Goal: Answer question/provide support

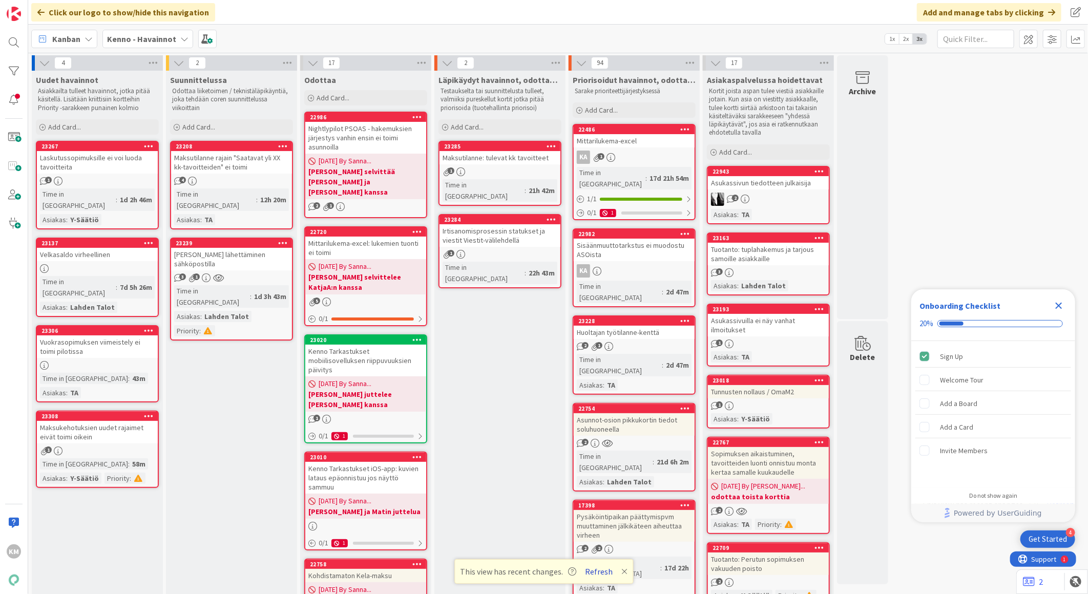
click at [599, 573] on button "Refresh" at bounding box center [599, 571] width 35 height 13
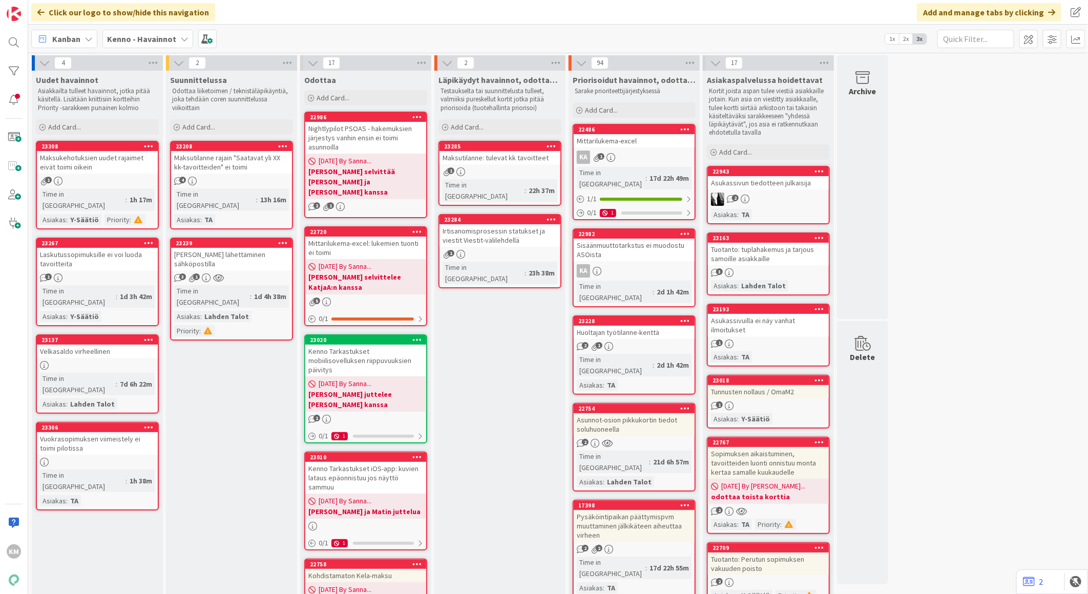
click at [131, 171] on div "Maksukehotuksien uudet rajaimet eivät toimi oikein" at bounding box center [97, 162] width 121 height 23
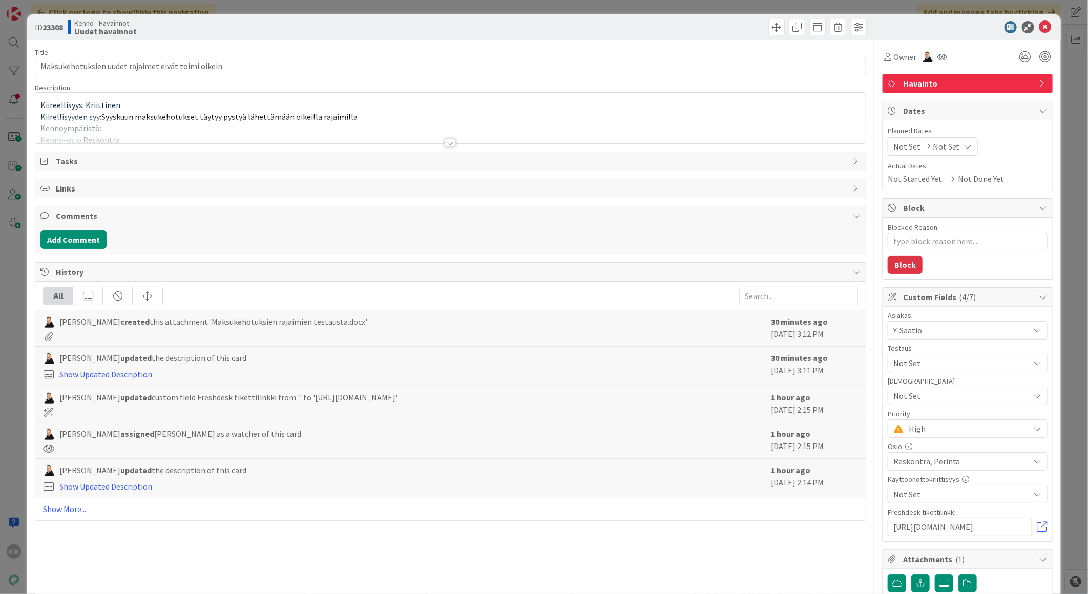
click at [444, 144] on div at bounding box center [449, 143] width 11 height 8
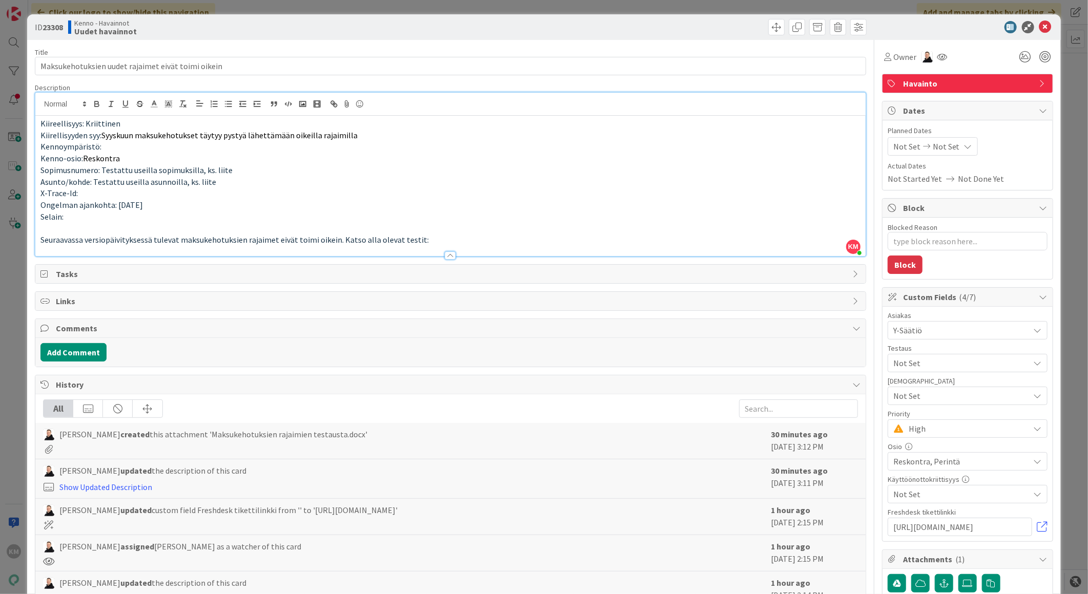
type textarea "x"
click at [1039, 24] on icon at bounding box center [1045, 27] width 12 height 12
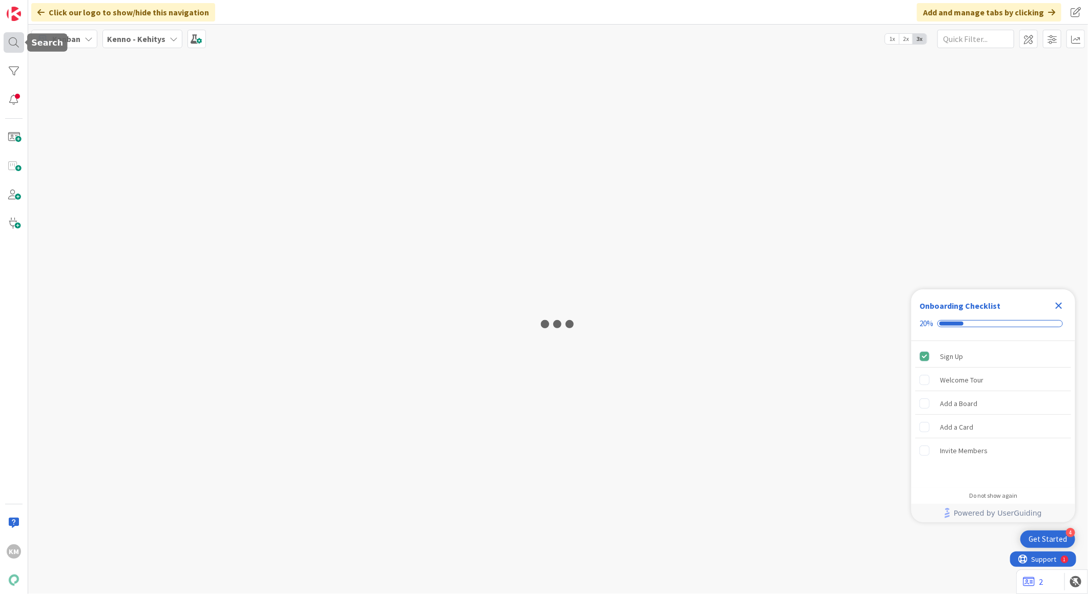
click at [5, 43] on div at bounding box center [14, 42] width 20 height 20
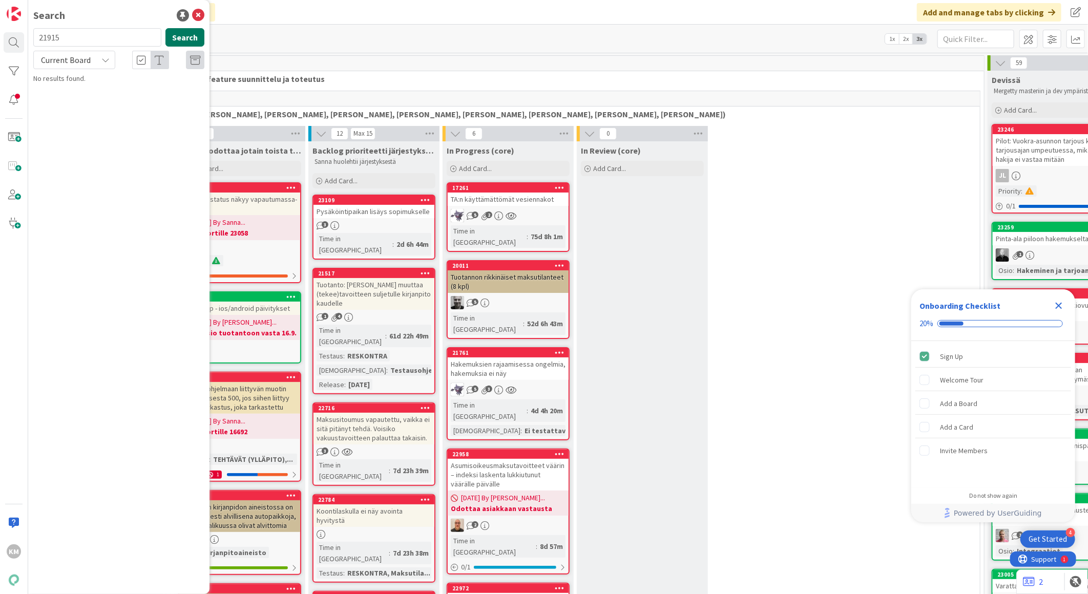
type input "21915"
click at [194, 30] on button "Search" at bounding box center [184, 37] width 39 height 18
click at [78, 79] on div "No results found." at bounding box center [118, 78] width 171 height 11
click at [105, 57] on icon at bounding box center [105, 60] width 8 height 8
click at [79, 103] on span "All Boards" at bounding box center [92, 102] width 107 height 15
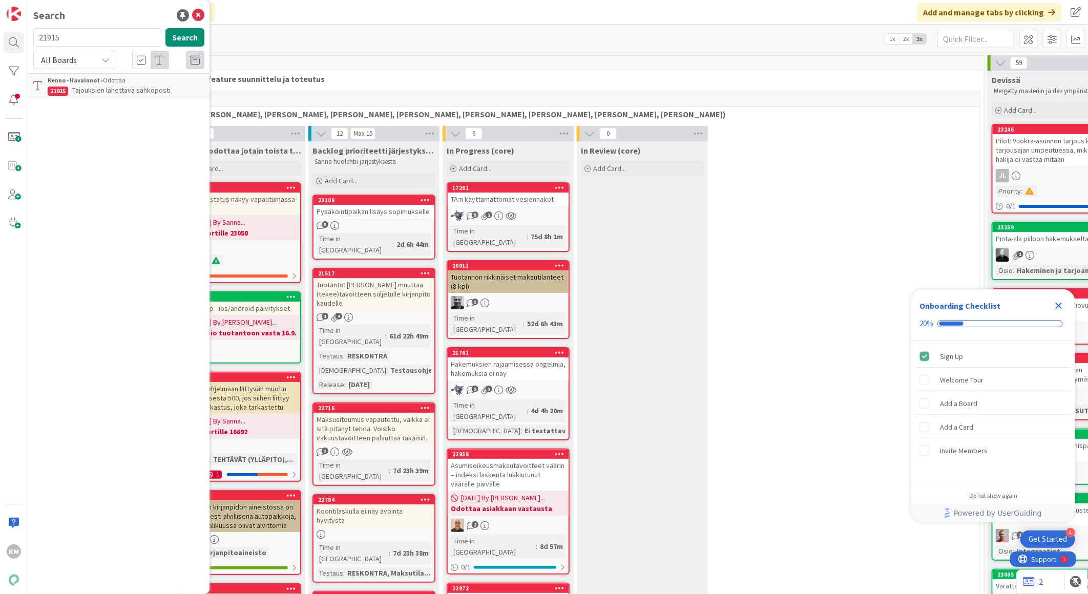
click at [173, 86] on p "Tajouksien lähettävä sähköposti" at bounding box center [126, 90] width 157 height 11
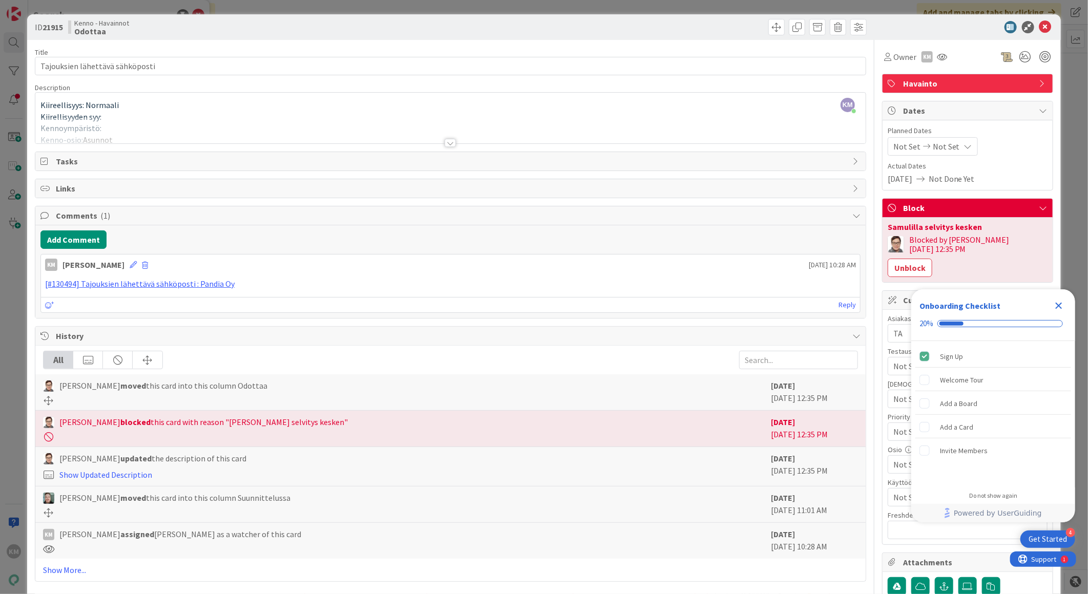
click at [1056, 306] on icon "Close Checklist" at bounding box center [1058, 306] width 12 height 12
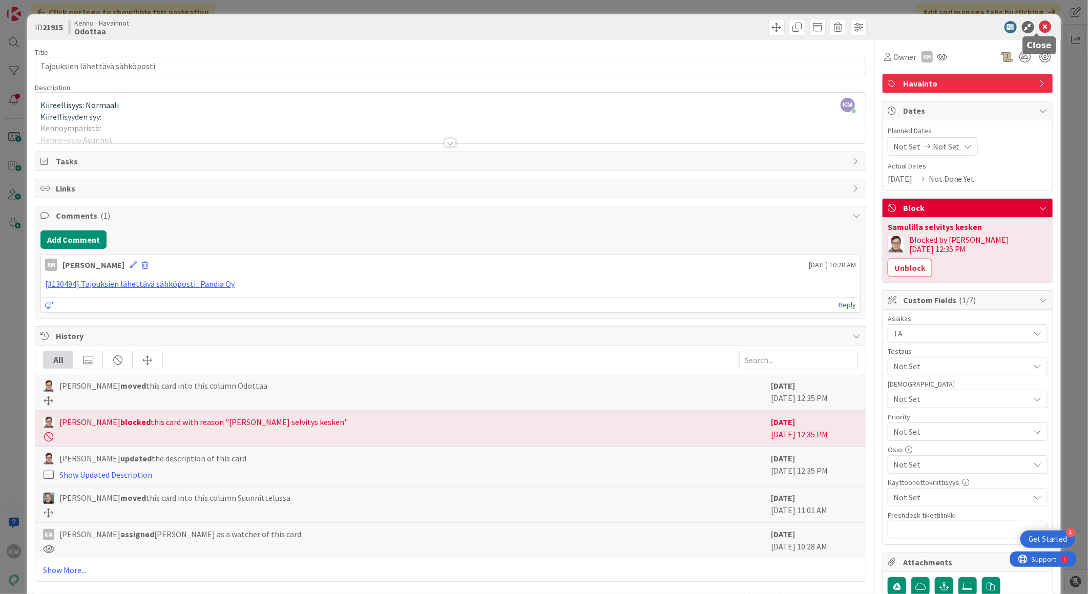
click at [1039, 23] on icon at bounding box center [1045, 27] width 12 height 12
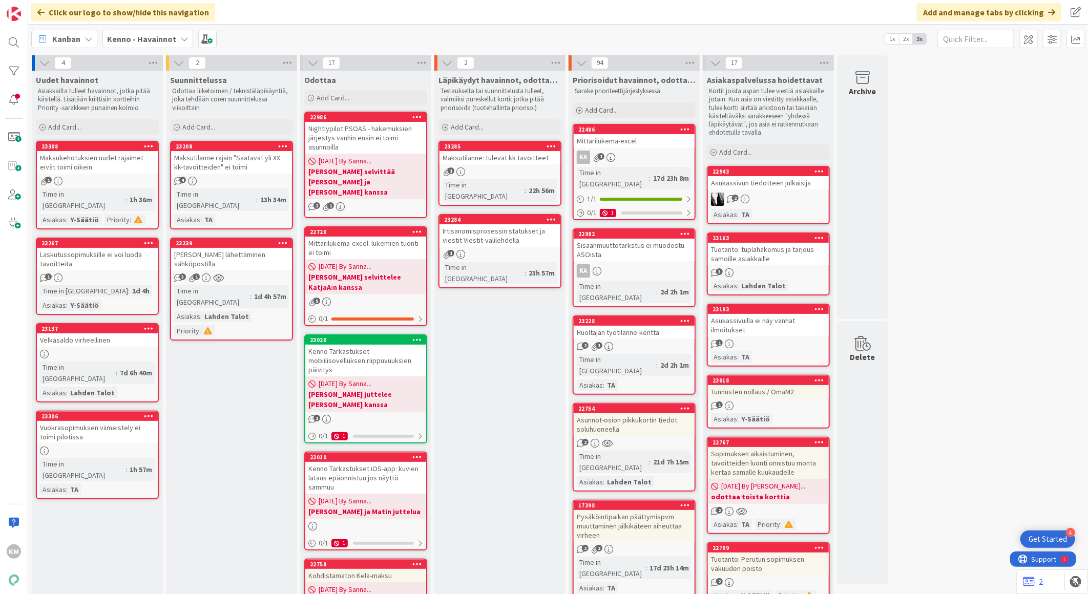
click at [798, 393] on div "Tunnusten nollaus / OmaM2" at bounding box center [768, 391] width 121 height 13
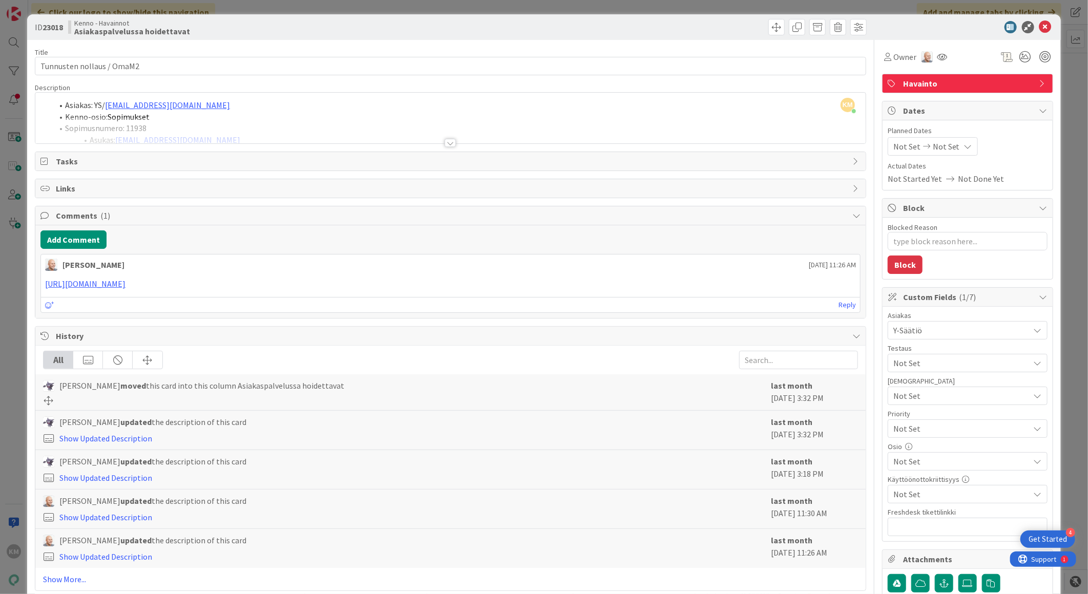
click at [444, 143] on div at bounding box center [449, 143] width 11 height 8
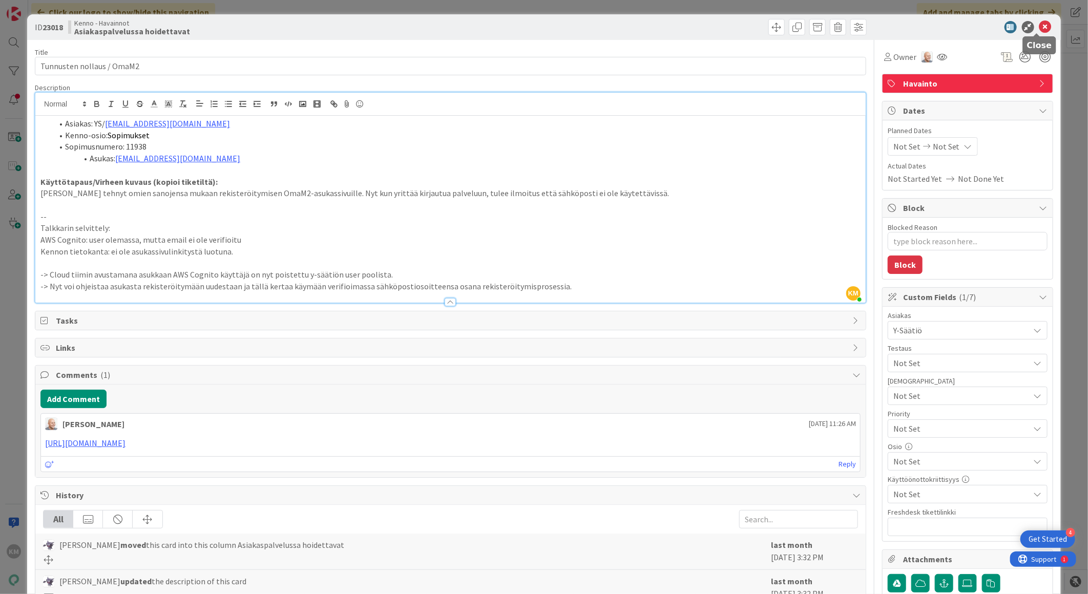
click at [1039, 25] on icon at bounding box center [1045, 27] width 12 height 12
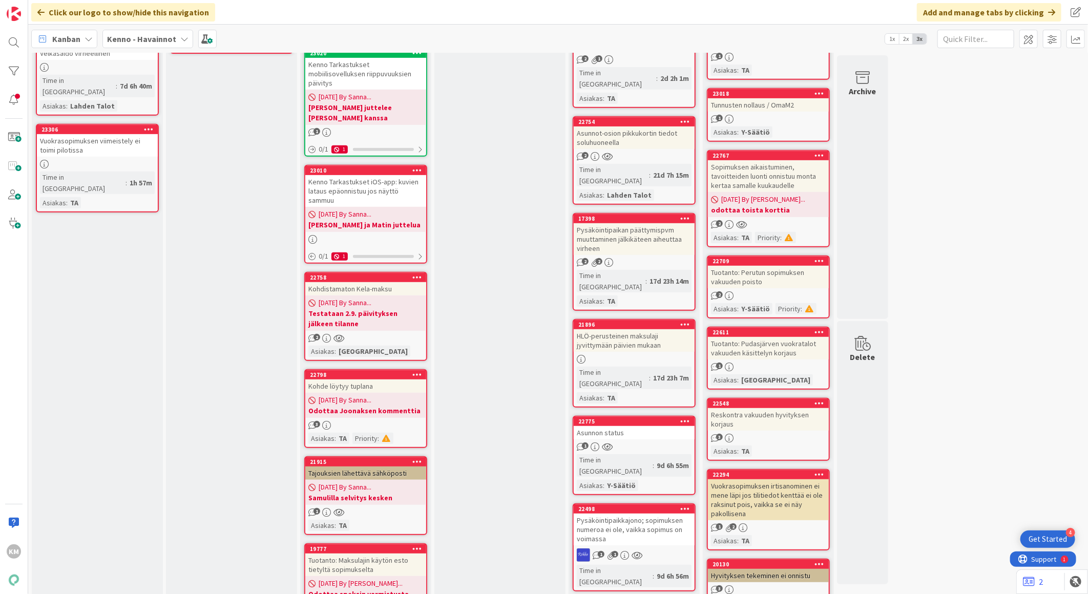
scroll to position [227, 0]
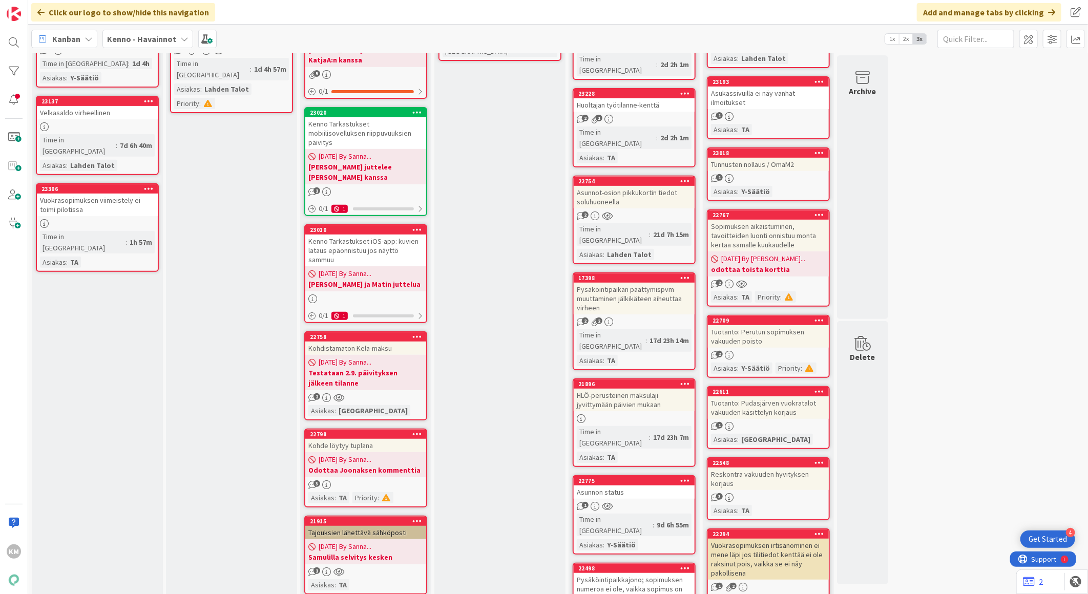
click at [606, 573] on div "Pysäköintipaikkajono; sopimuksen numeroa ei ole, vaikka sopimus on voimassa" at bounding box center [634, 589] width 121 height 32
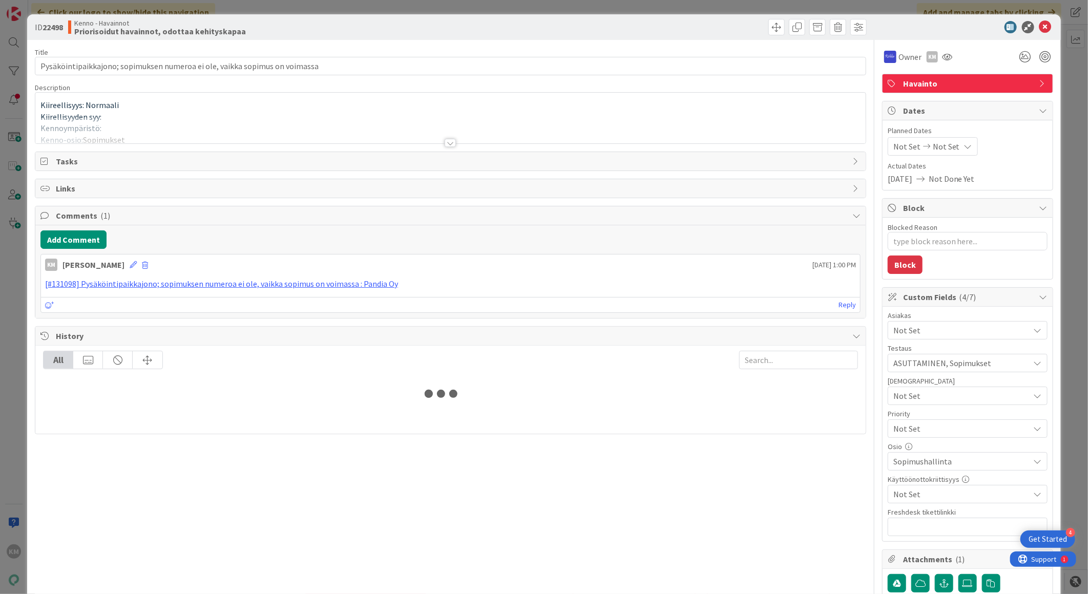
type textarea "x"
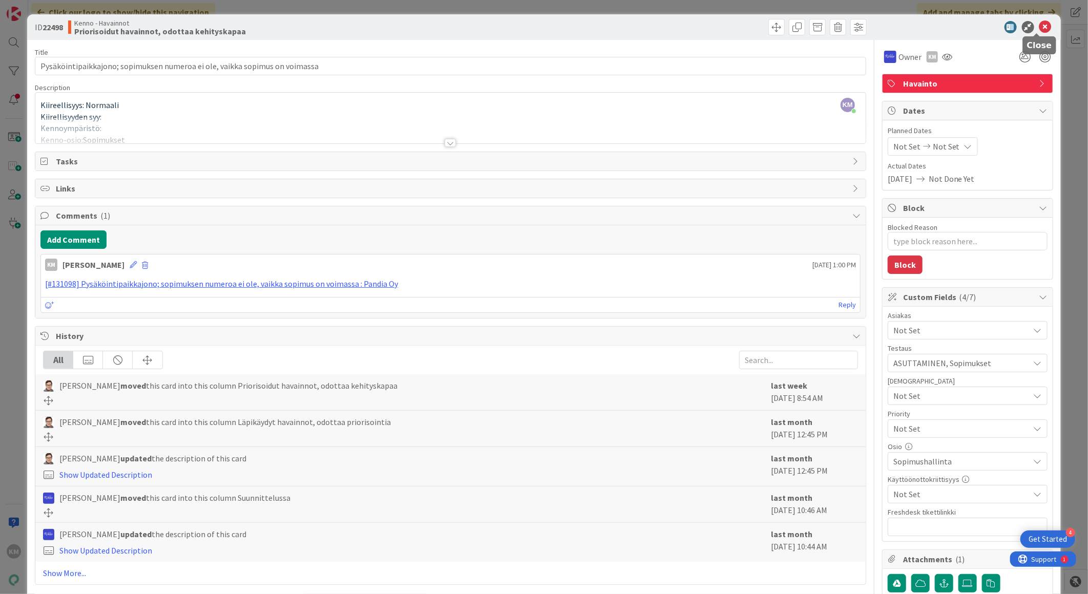
click at [1039, 22] on icon at bounding box center [1045, 27] width 12 height 12
